Goal: Transaction & Acquisition: Obtain resource

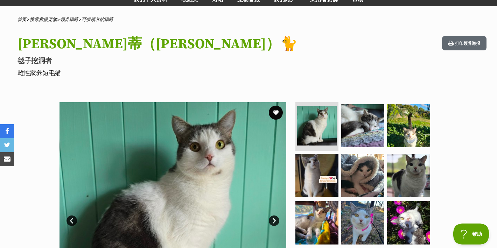
scroll to position [48, 0]
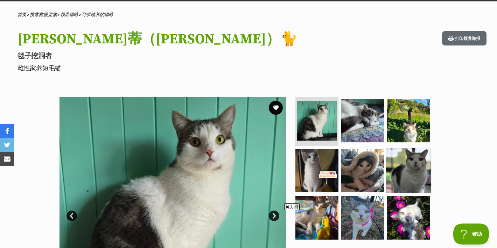
click at [401, 165] on img at bounding box center [408, 170] width 45 height 45
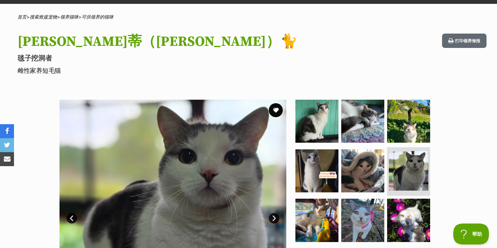
scroll to position [0, 0]
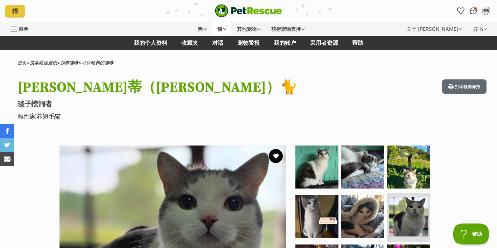
click at [218, 30] on font "猫" at bounding box center [220, 29] width 5 height 6
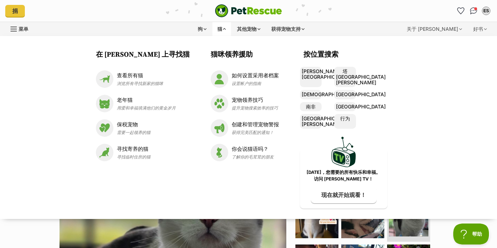
click at [430, 232] on ul at bounding box center [366, 219] width 144 height 147
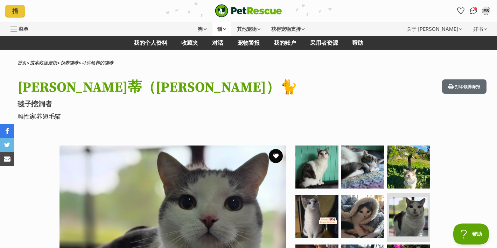
click at [219, 27] on font "猫" at bounding box center [220, 29] width 5 height 6
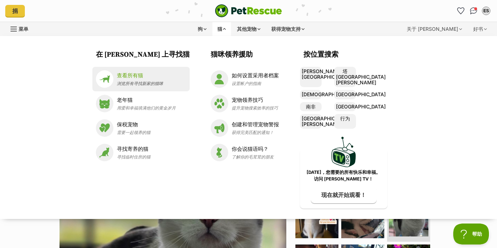
click at [153, 76] on p "查看所有猫" at bounding box center [140, 76] width 46 height 8
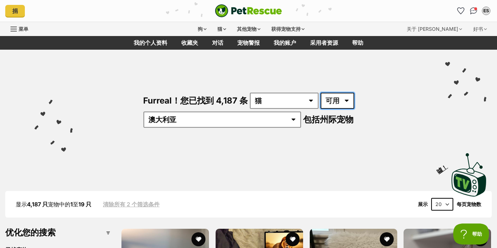
click at [321, 98] on select "可用 位于" at bounding box center [338, 101] width 34 height 16
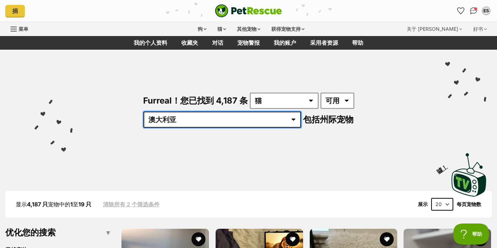
click at [301, 112] on select "澳大利亚 行为 新南威尔士州 新约 昆士兰州 南非 塔斯马尼亚州 维多利亚州 西澳" at bounding box center [223, 120] width 158 height 16
select select "VIC"
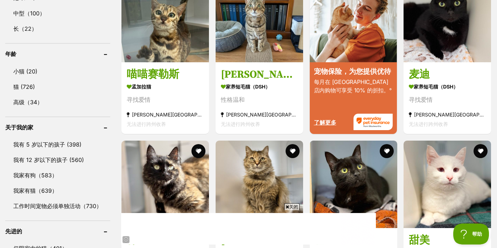
scroll to position [709, 0]
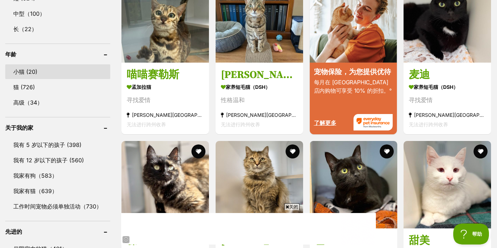
click at [41, 64] on link "小猫 (20)" at bounding box center [57, 71] width 105 height 15
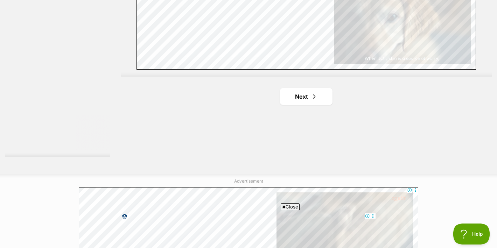
scroll to position [1294, 0]
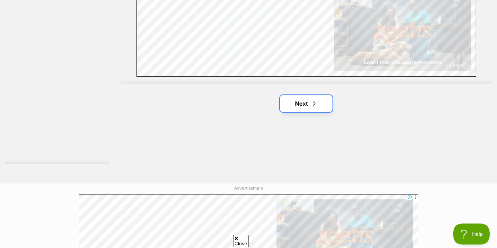
click at [314, 99] on span "Next page" at bounding box center [314, 103] width 7 height 8
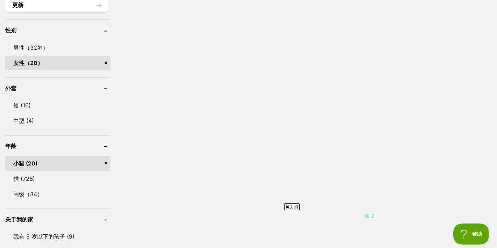
scroll to position [619, 0]
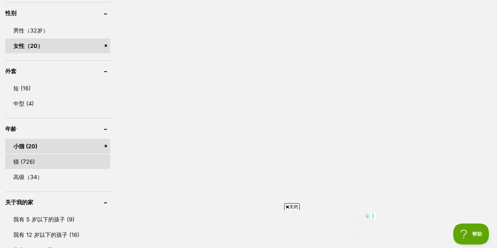
click at [35, 154] on link "猫 (726)" at bounding box center [57, 161] width 105 height 15
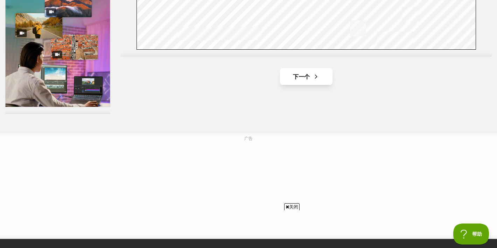
scroll to position [1310, 0]
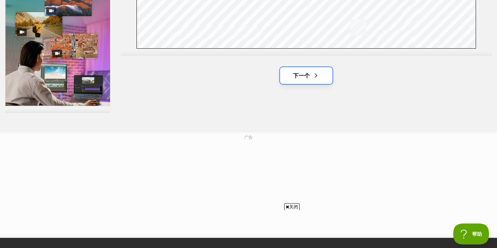
click at [309, 77] on font "下一个" at bounding box center [301, 75] width 17 height 7
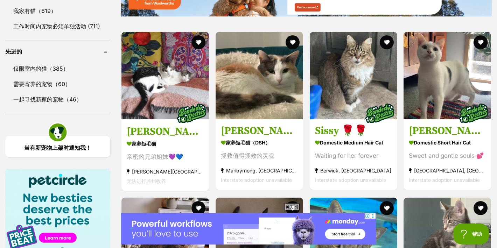
scroll to position [904, 0]
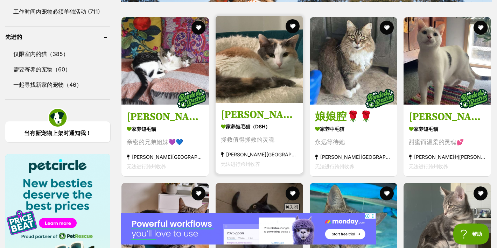
click at [269, 105] on link at bounding box center [260, 101] width 88 height 7
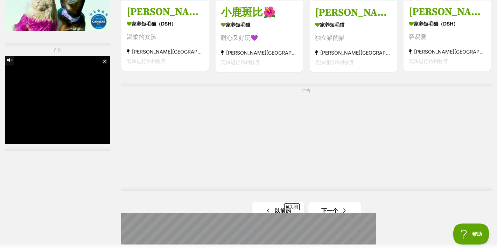
scroll to position [1175, 0]
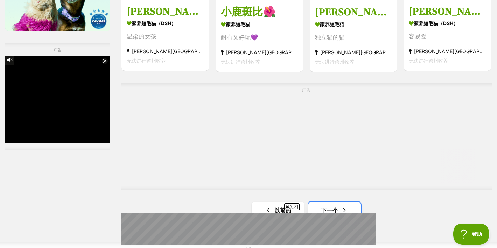
click at [330, 202] on link "下一个" at bounding box center [335, 210] width 53 height 17
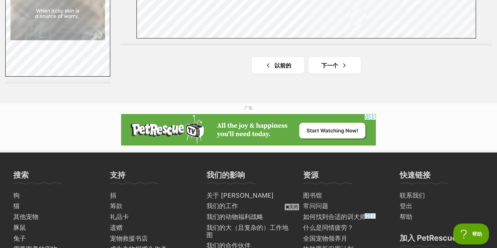
scroll to position [1372, 0]
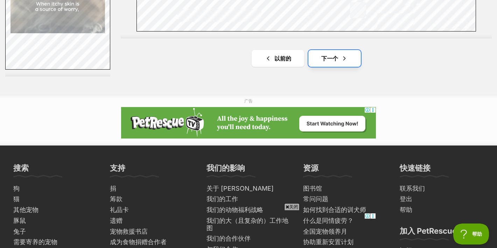
click at [346, 62] on span "下一页" at bounding box center [344, 58] width 7 height 8
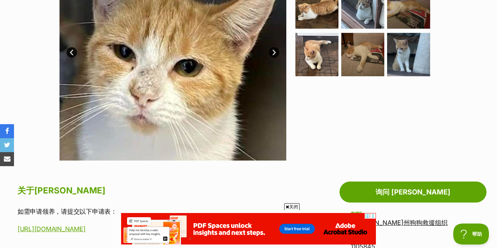
scroll to position [129, 0]
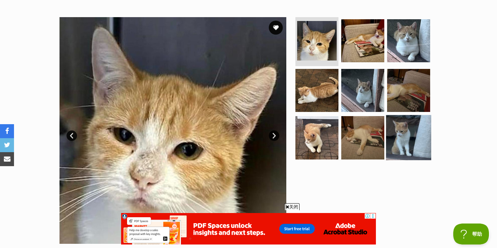
click at [394, 128] on img at bounding box center [408, 137] width 45 height 45
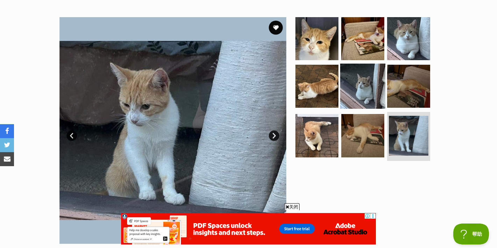
click at [359, 92] on img at bounding box center [362, 85] width 45 height 45
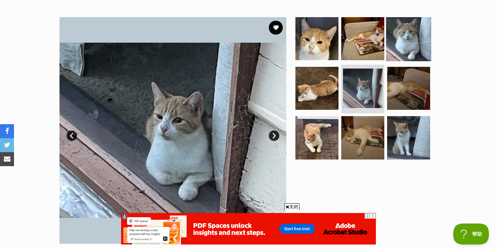
click at [418, 48] on img at bounding box center [408, 38] width 45 height 45
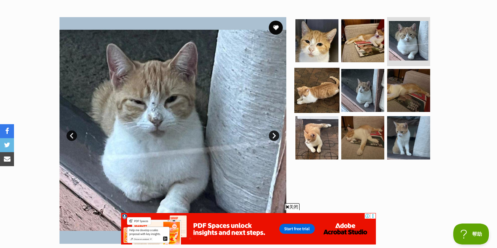
click at [319, 82] on img at bounding box center [317, 90] width 45 height 45
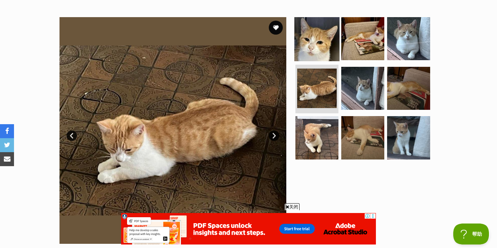
click at [316, 49] on img at bounding box center [317, 38] width 45 height 45
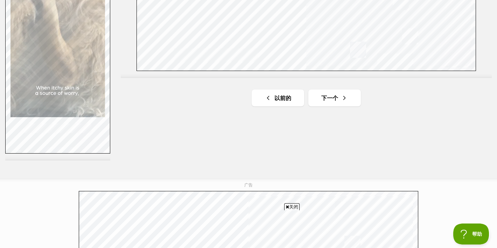
scroll to position [1365, 0]
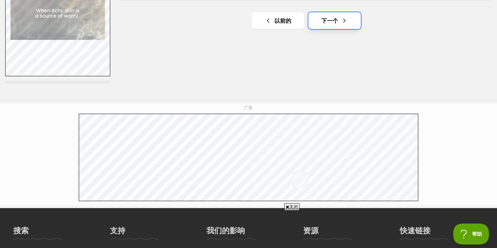
click at [322, 21] on font "下一个" at bounding box center [330, 20] width 17 height 7
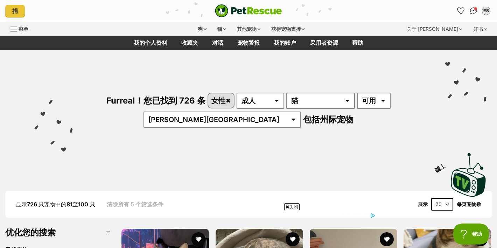
scroll to position [115, 0]
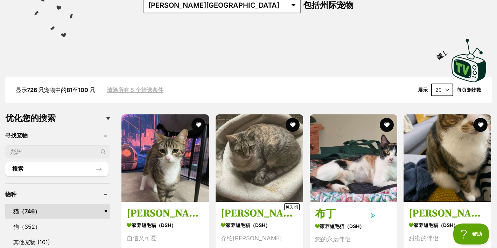
click at [61, 156] on input "text" at bounding box center [57, 151] width 105 height 13
type input "[PERSON_NAME]"
click at [5, 162] on button "搜索" at bounding box center [56, 169] width 103 height 14
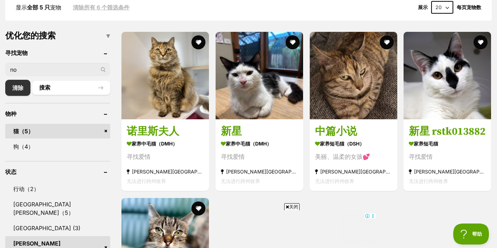
scroll to position [198, 0]
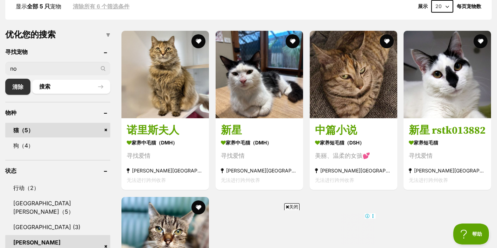
drag, startPoint x: 88, startPoint y: 68, endPoint x: 0, endPoint y: 65, distance: 88.0
type input "dino"
click at [32, 80] on button "搜索" at bounding box center [71, 87] width 78 height 14
